Goal: Information Seeking & Learning: Learn about a topic

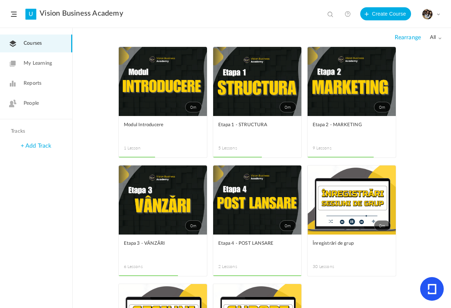
click at [335, 88] on link "0m" at bounding box center [352, 81] width 88 height 69
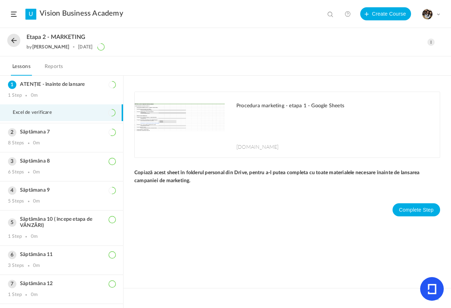
click at [11, 46] on button at bounding box center [13, 40] width 13 height 13
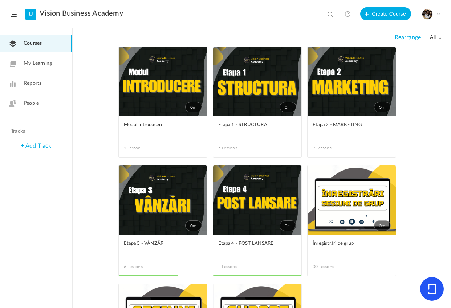
click at [154, 217] on link "0m" at bounding box center [163, 199] width 88 height 69
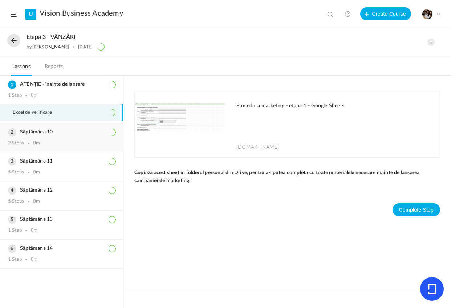
click at [46, 137] on div "Săptămâna 10 2 Steps 0m" at bounding box center [61, 137] width 123 height 29
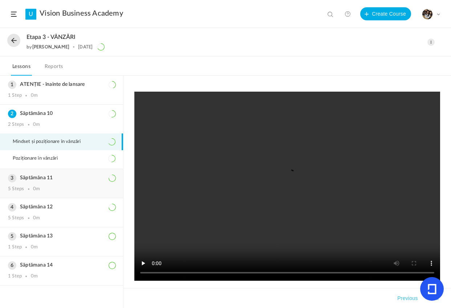
click at [70, 183] on div "Săptămâna 11 5 Steps 0m" at bounding box center [61, 183] width 123 height 29
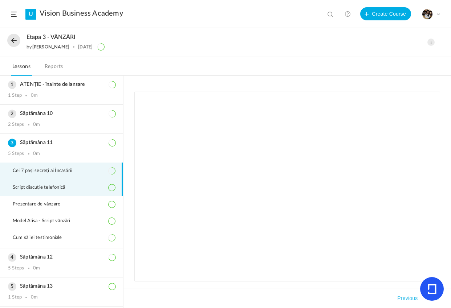
click at [50, 190] on span "Script discuție telefonică" at bounding box center [43, 188] width 61 height 6
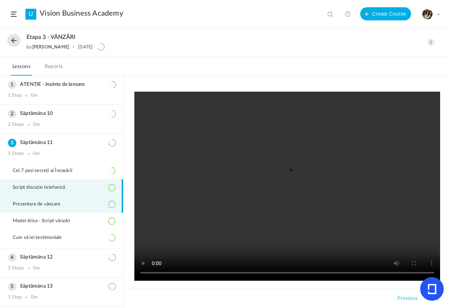
click at [29, 207] on span "Prezentare de vânzare" at bounding box center [41, 204] width 57 height 6
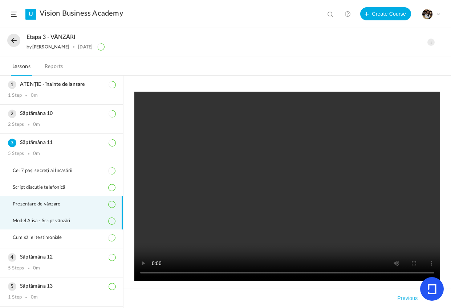
click at [25, 228] on li "Model Alisa - Script vânzări" at bounding box center [61, 221] width 123 height 17
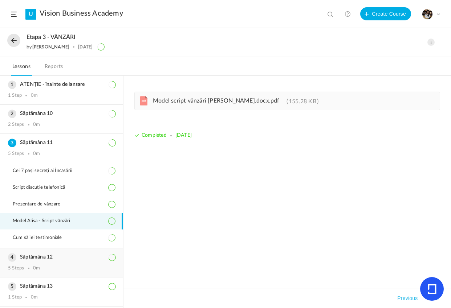
click at [48, 259] on h3 "Săptămâna 12" at bounding box center [61, 257] width 107 height 6
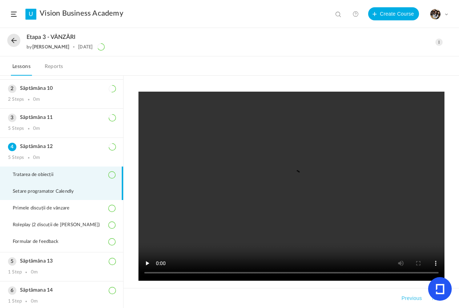
scroll to position [26, 0]
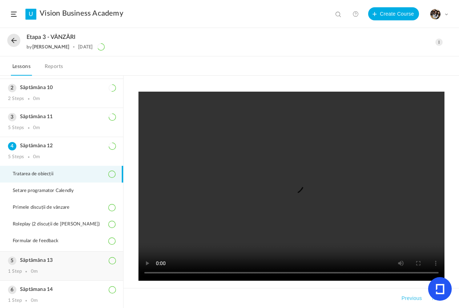
click at [63, 259] on div "Săptămâna 13 1 Step 0m" at bounding box center [61, 265] width 123 height 29
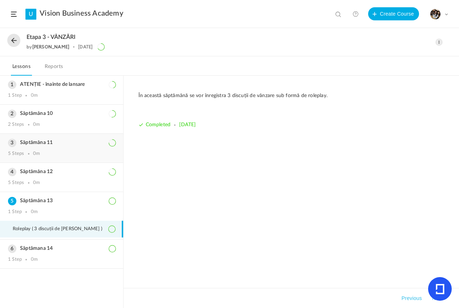
click at [69, 159] on div "Săptămâna 11 5 Steps 0m" at bounding box center [61, 148] width 123 height 29
